Goal: Information Seeking & Learning: Learn about a topic

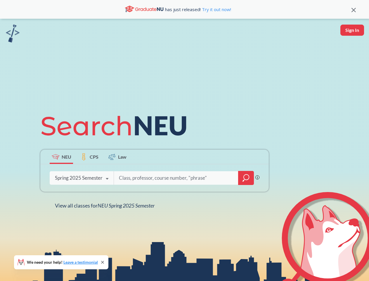
click at [185, 140] on icon at bounding box center [116, 125] width 152 height 33
click at [354, 9] on icon at bounding box center [354, 10] width 4 height 4
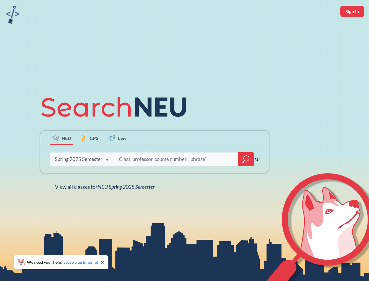
click at [352, 30] on div "NEU CPS Law Phrase search guarantees the exact search appears in the results. E…" at bounding box center [184, 140] width 369 height 281
click at [61, 156] on div "Spring 2025 Semester" at bounding box center [79, 159] width 48 height 6
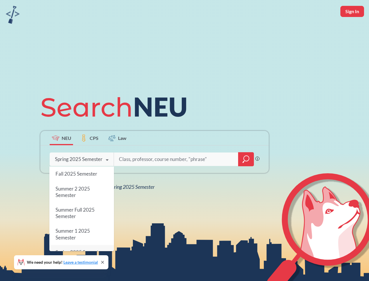
click at [90, 156] on div "Spring 2025 Semester" at bounding box center [79, 159] width 48 height 6
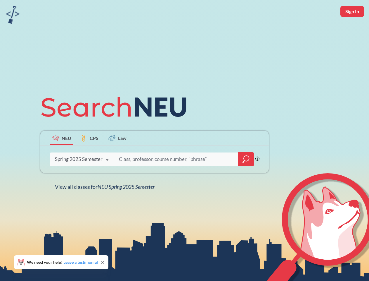
click at [118, 156] on div at bounding box center [184, 158] width 140 height 13
click at [246, 178] on div "NEU CPS Law Phrase search guarantees the exact search appears in the results. E…" at bounding box center [155, 140] width 236 height 99
click at [82, 178] on div "NEU CPS Law Phrase search guarantees the exact search appears in the results. E…" at bounding box center [155, 140] width 236 height 99
click at [108, 179] on div "NEU CPS Law Phrase search guarantees the exact search appears in the results. E…" at bounding box center [155, 140] width 236 height 99
click at [106, 205] on div "NEU CPS Law Phrase search guarantees the exact search appears in the results. E…" at bounding box center [184, 140] width 369 height 281
